Goal: Find specific page/section: Find specific page/section

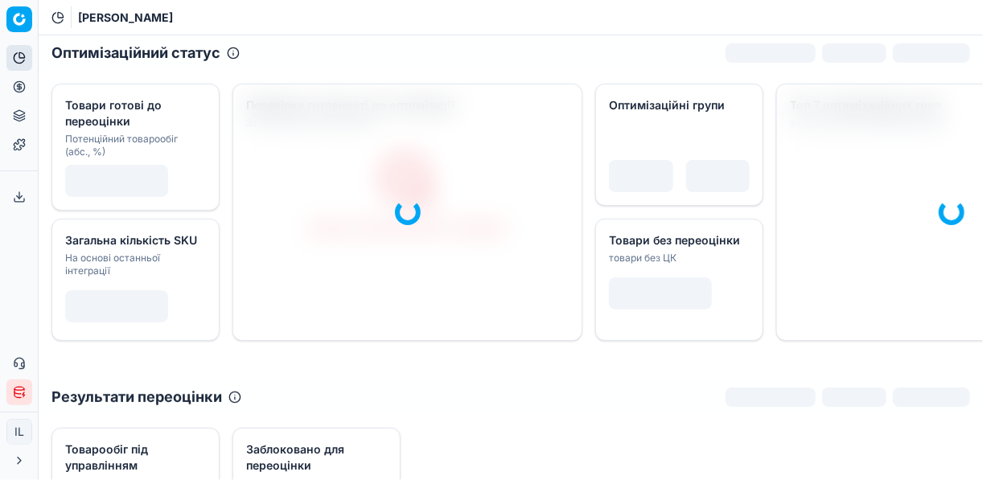
click at [21, 86] on icon at bounding box center [19, 86] width 13 height 13
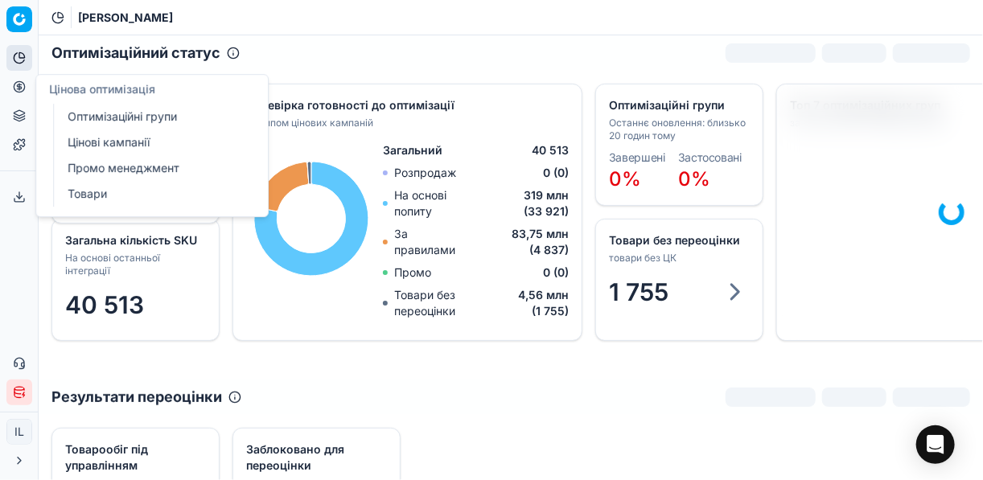
click at [109, 116] on link "Оптимізаційні групи" at bounding box center [155, 116] width 188 height 23
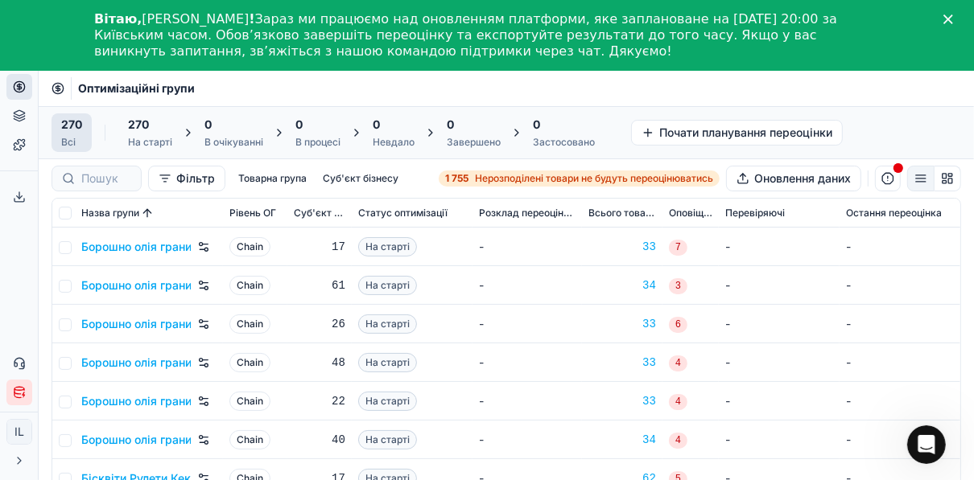
click at [953, 18] on polygon "Закрити" at bounding box center [948, 19] width 10 height 10
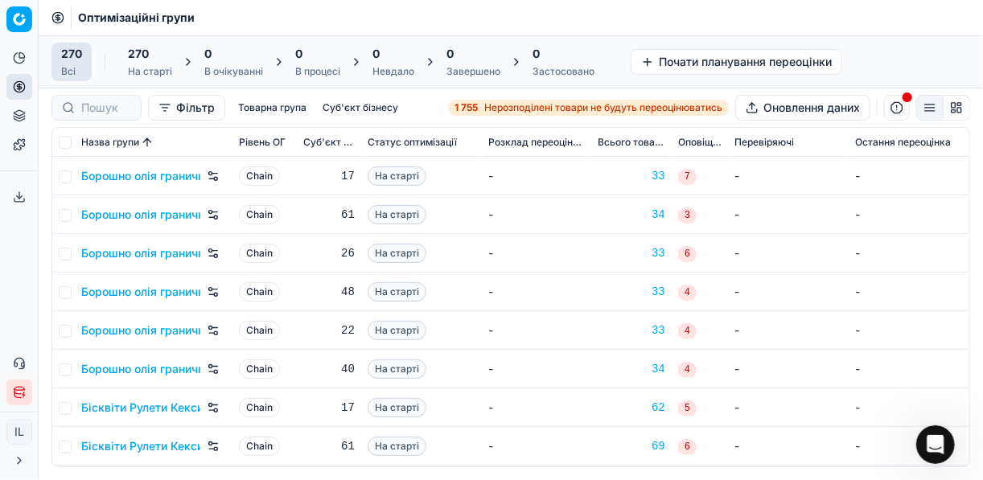
click at [512, 107] on span "Нерозподілені товари не будуть переоцінюватись" at bounding box center [603, 107] width 238 height 13
